Goal: Use online tool/utility: Utilize a website feature to perform a specific function

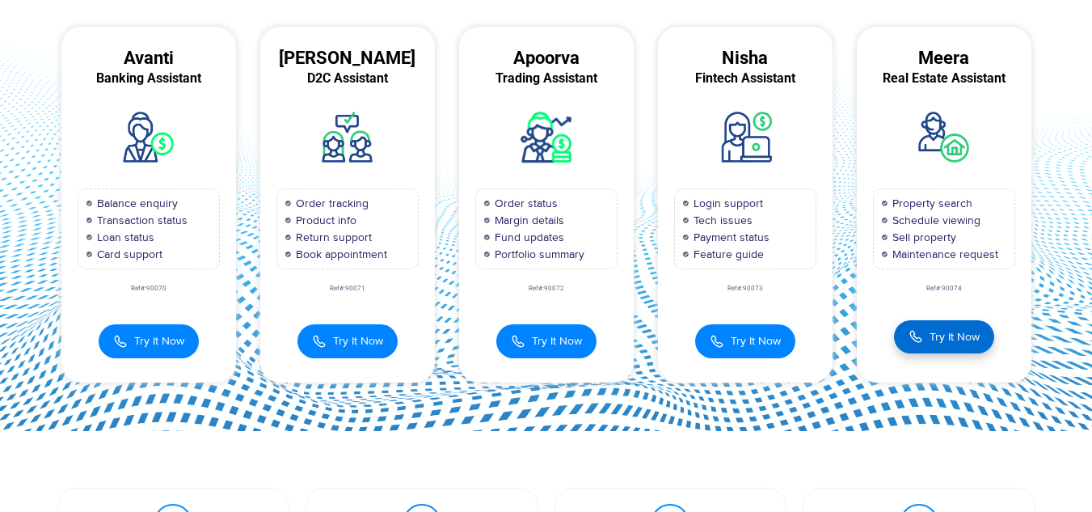
click at [933, 337] on span "Try It Now" at bounding box center [954, 336] width 50 height 17
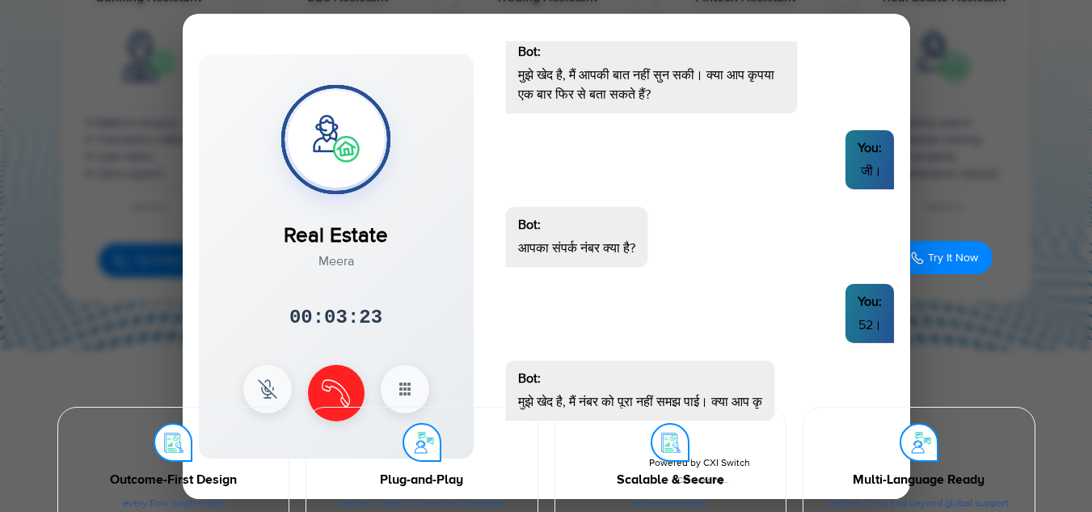
scroll to position [1756, 0]
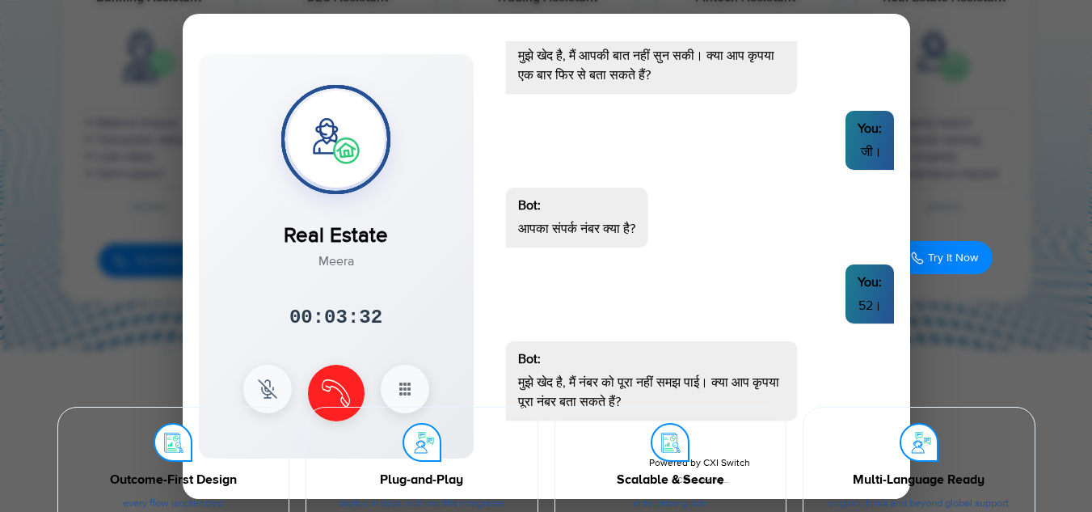
click at [337, 381] on section "Outcome-First Design Every flow is optimized for clear business impact. Plug-an…" at bounding box center [546, 484] width 1092 height 268
click at [336, 397] on div "Outcome-First Design Every flow is optimized for clear business impact. Plug-an…" at bounding box center [546, 489] width 1010 height 199
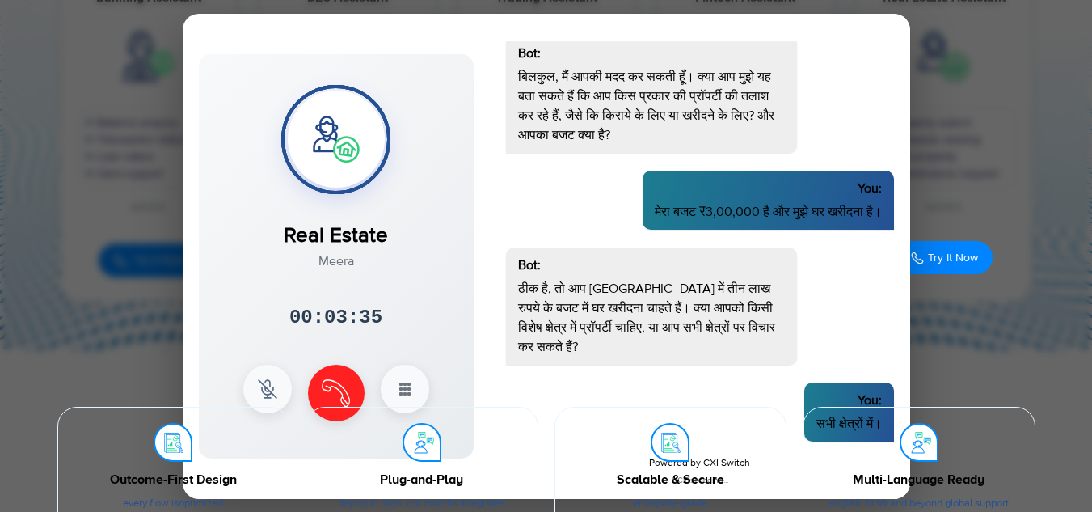
scroll to position [706, 0]
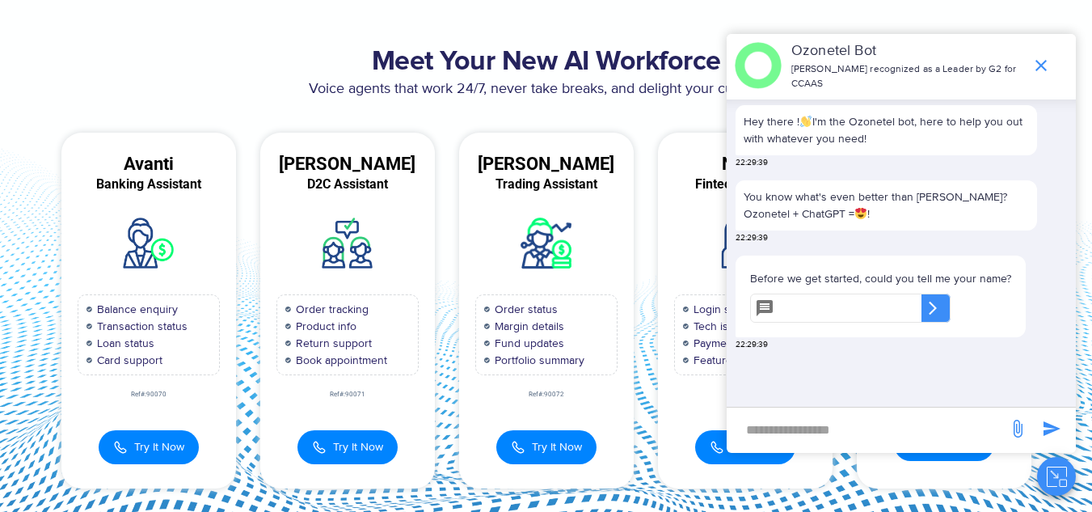
scroll to position [81, 0]
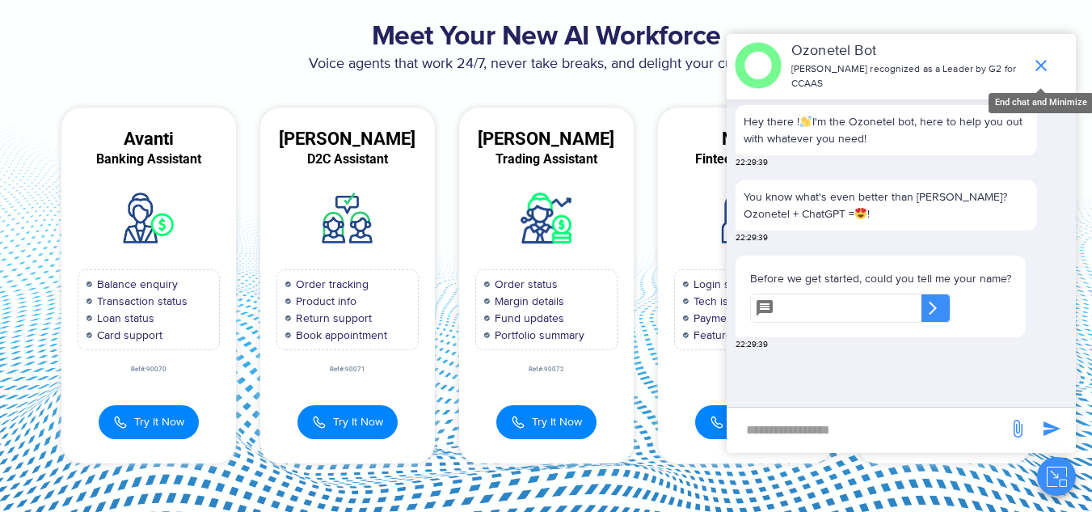
click at [1034, 72] on icon "end chat or minimize" at bounding box center [1040, 65] width 19 height 19
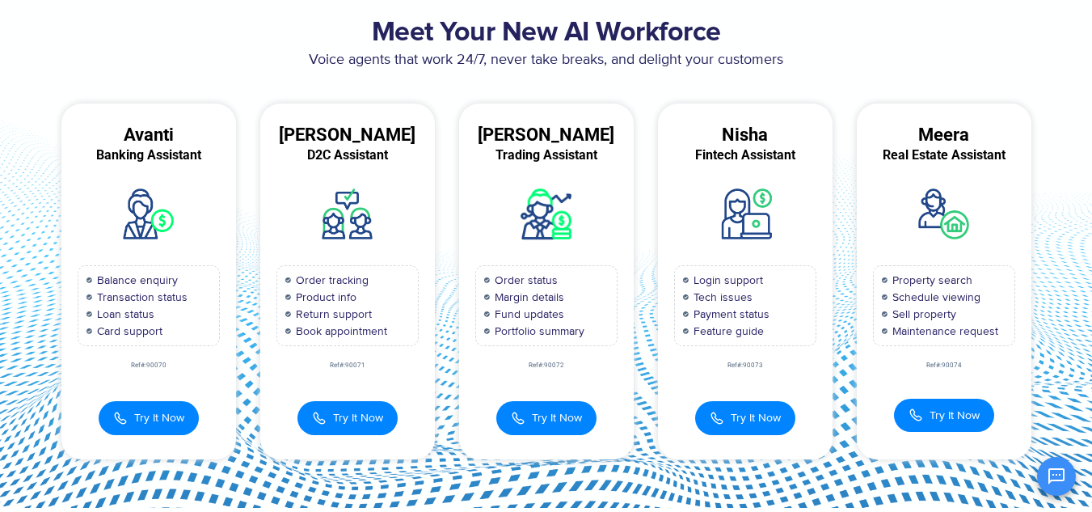
scroll to position [162, 0]
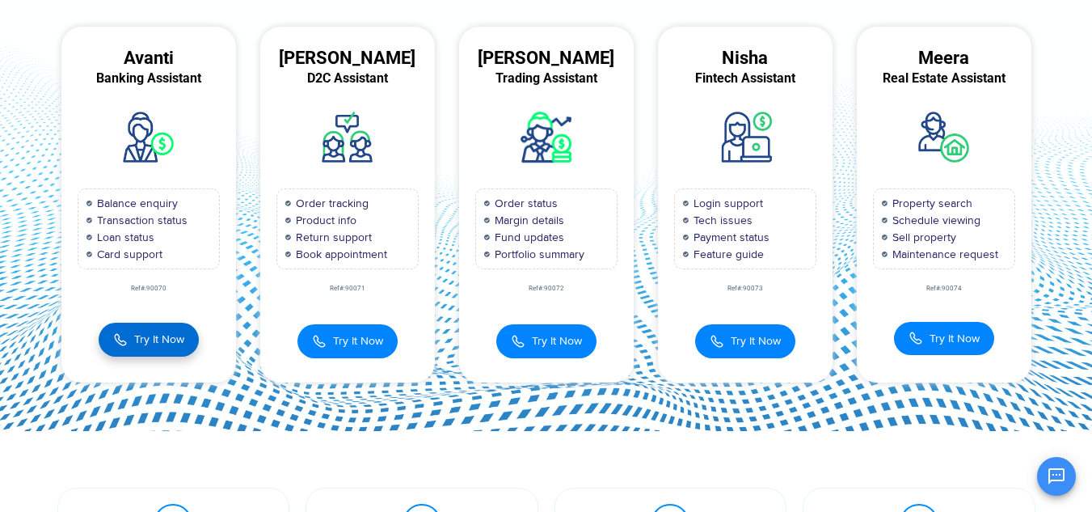
click at [161, 344] on span "Try It Now" at bounding box center [159, 339] width 50 height 17
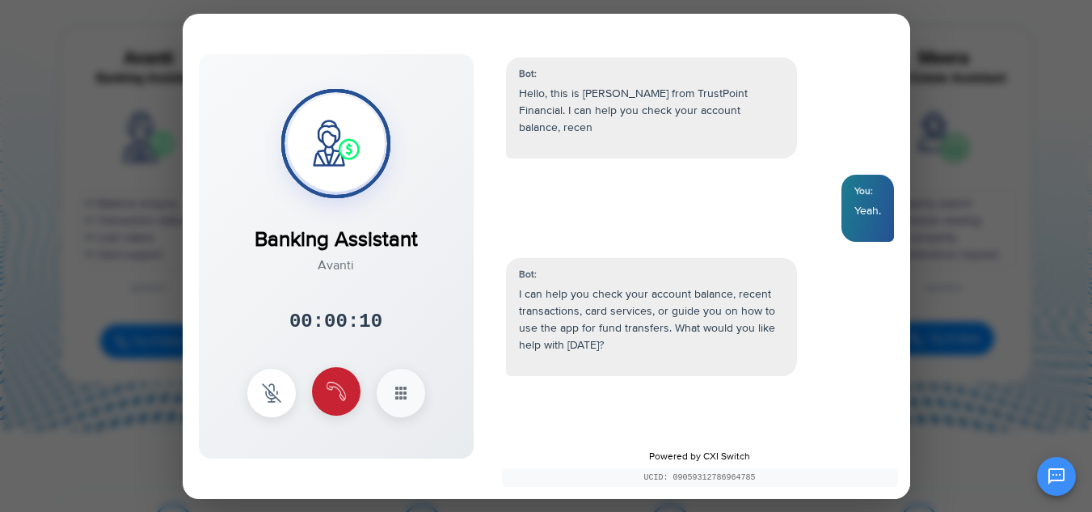
click at [347, 386] on button at bounding box center [336, 391] width 48 height 48
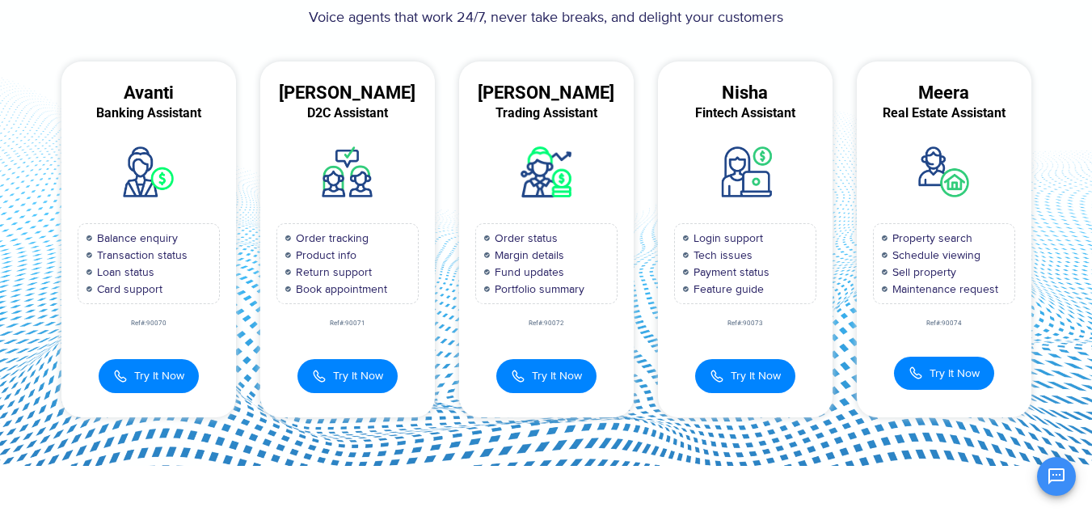
scroll to position [0, 0]
